Goal: Navigation & Orientation: Find specific page/section

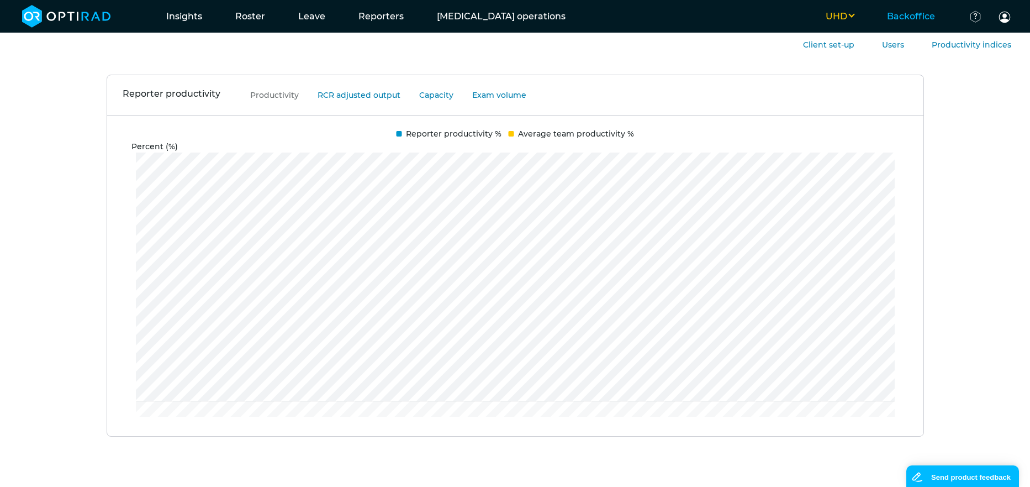
click at [892, 14] on link "Backoffice" at bounding box center [911, 16] width 81 height 44
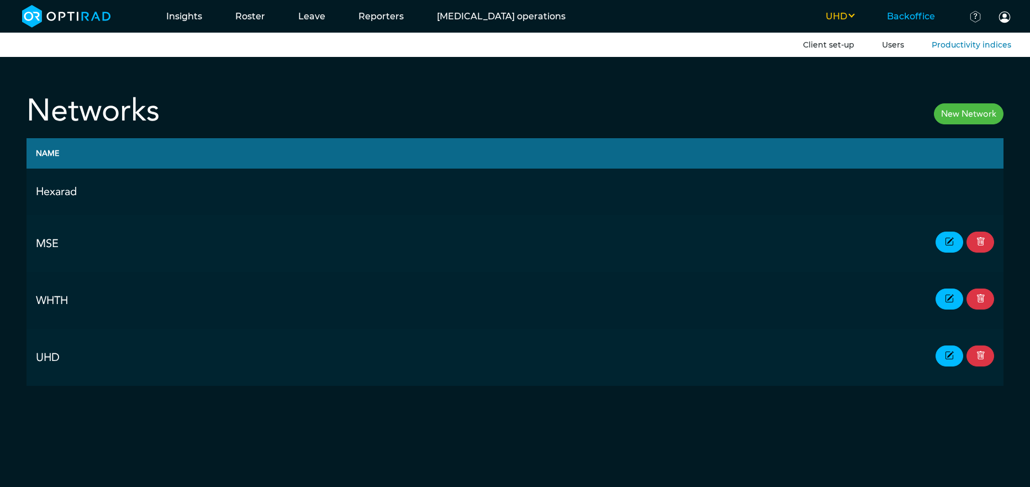
click at [892, 46] on link "Users" at bounding box center [893, 45] width 22 height 10
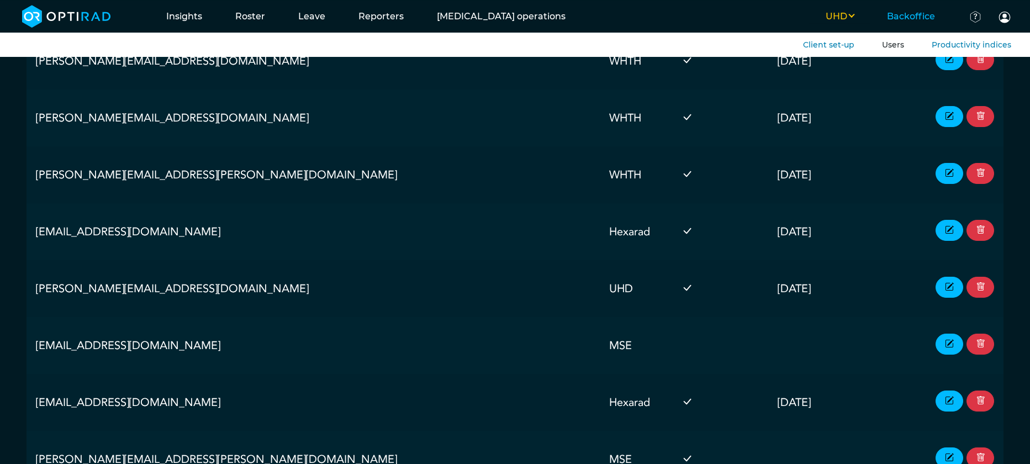
scroll to position [2810, 0]
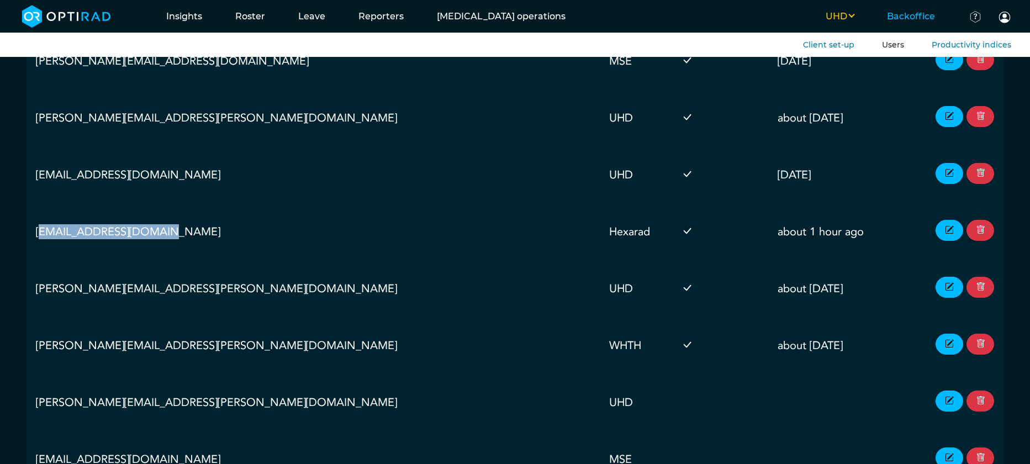
drag, startPoint x: 149, startPoint y: 231, endPoint x: 34, endPoint y: 237, distance: 115.0
click at [34, 237] on td "landerson@hexarad.com" at bounding box center [313, 231] width 573 height 57
click at [176, 239] on td "landerson@hexarad.com" at bounding box center [313, 231] width 573 height 57
click at [672, 148] on td at bounding box center [720, 174] width 96 height 57
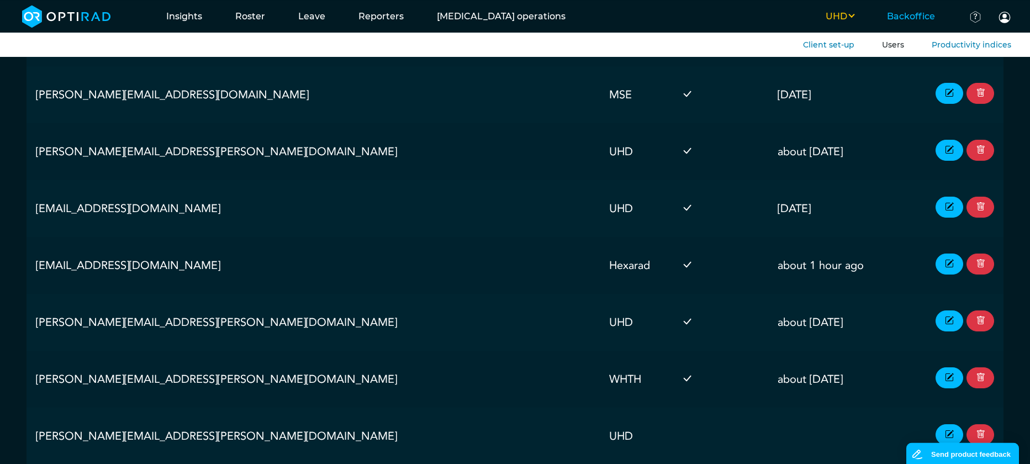
scroll to position [2747, 0]
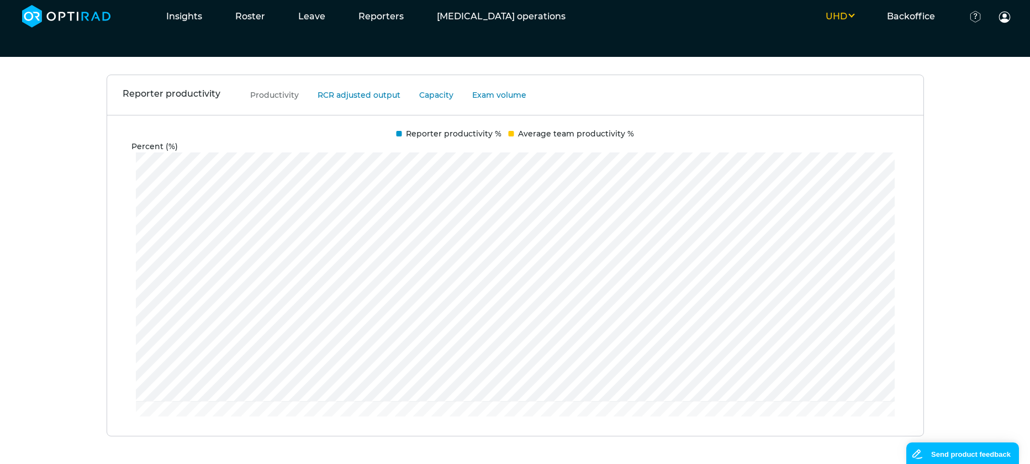
click at [848, 20] on button "UHD" at bounding box center [839, 16] width 61 height 13
click at [832, 34] on button "Hexarad" at bounding box center [826, 35] width 87 height 20
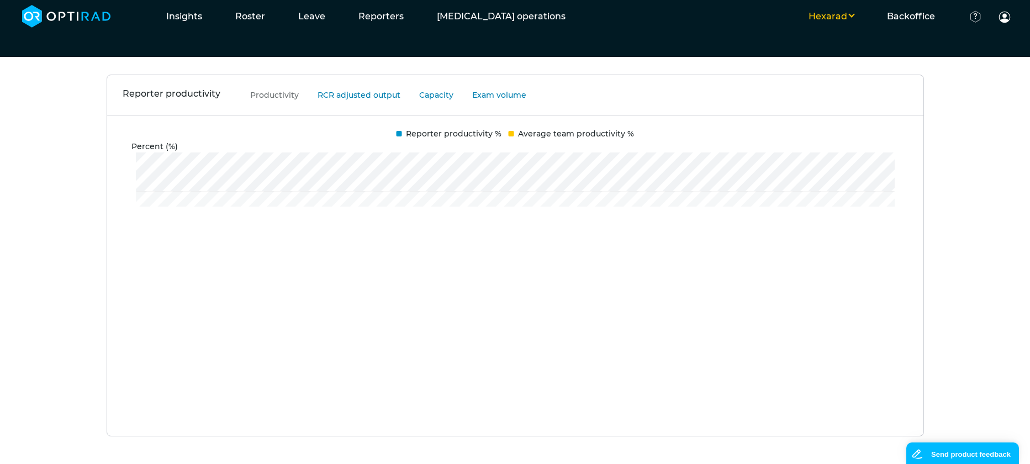
click at [834, 14] on button "Hexarad" at bounding box center [831, 16] width 78 height 13
click at [824, 58] on button "WHTH" at bounding box center [826, 55] width 87 height 20
